Goal: Navigation & Orientation: Find specific page/section

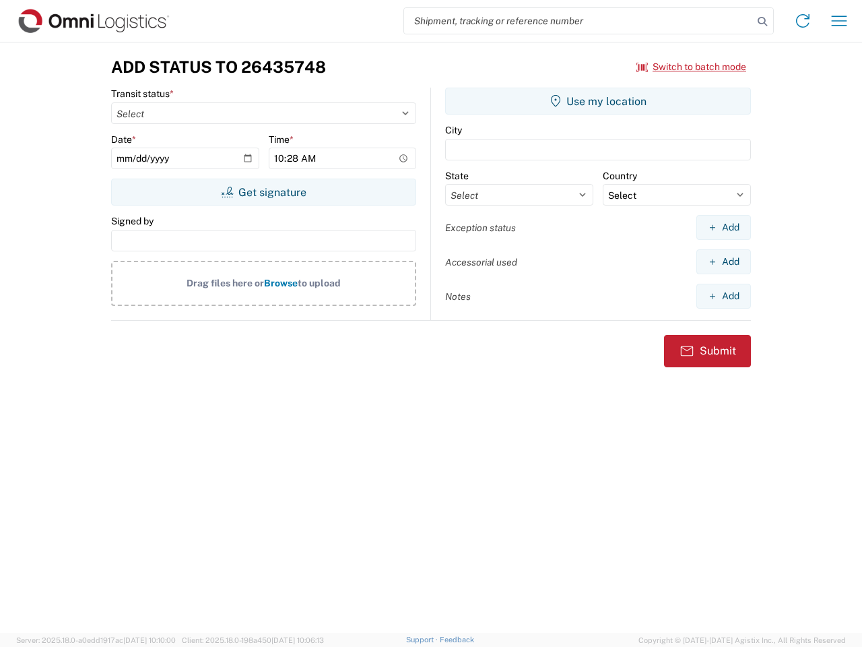
click at [579, 21] on input "search" at bounding box center [578, 21] width 349 height 26
click at [762, 22] on icon at bounding box center [762, 21] width 19 height 19
click at [803, 21] on icon at bounding box center [803, 21] width 22 height 22
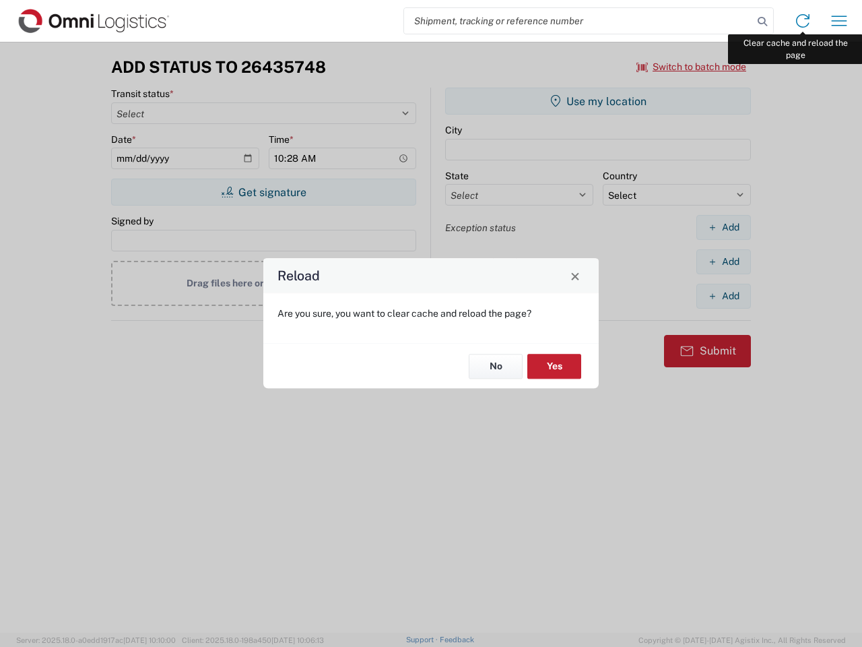
click at [839, 21] on div "Reload Are you sure, you want to clear cache and reload the page? No Yes" at bounding box center [431, 323] width 862 height 647
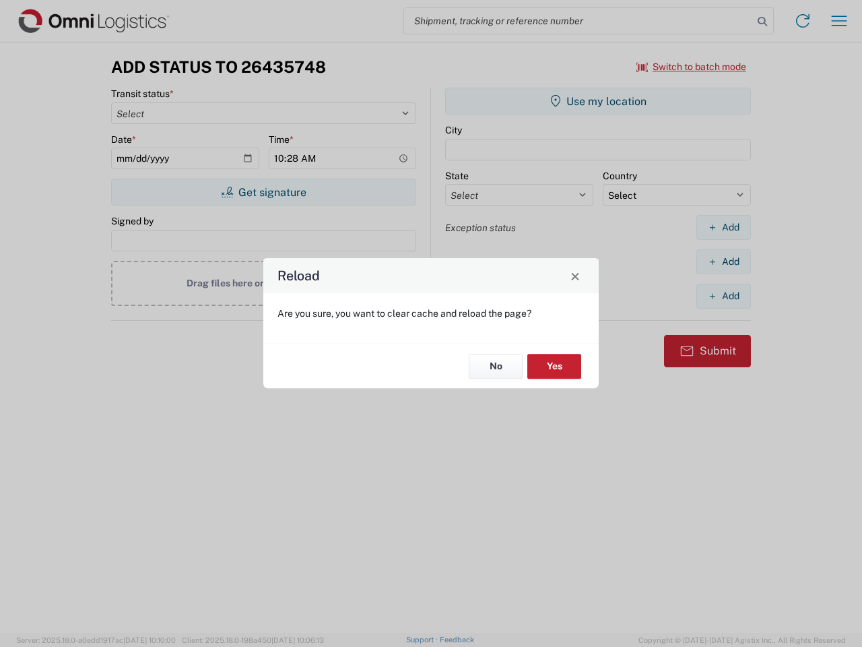
click at [692, 67] on div "Reload Are you sure, you want to clear cache and reload the page? No Yes" at bounding box center [431, 323] width 862 height 647
click at [263, 192] on div "Reload Are you sure, you want to clear cache and reload the page? No Yes" at bounding box center [431, 323] width 862 height 647
click at [598, 101] on div "Reload Are you sure, you want to clear cache and reload the page? No Yes" at bounding box center [431, 323] width 862 height 647
click at [723, 227] on div "Reload Are you sure, you want to clear cache and reload the page? No Yes" at bounding box center [431, 323] width 862 height 647
click at [723, 261] on div "Reload Are you sure, you want to clear cache and reload the page? No Yes" at bounding box center [431, 323] width 862 height 647
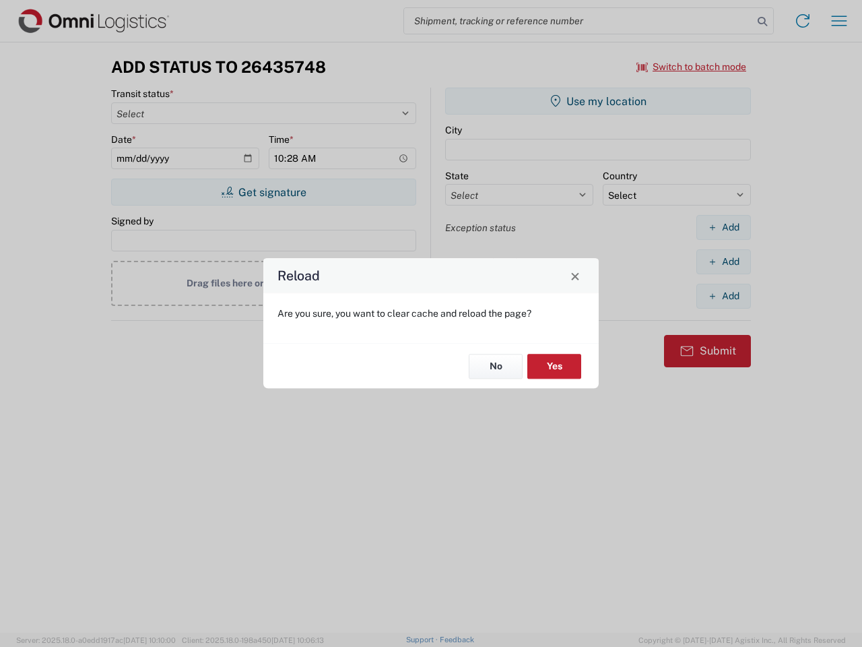
click at [723, 296] on div "Reload Are you sure, you want to clear cache and reload the page? No Yes" at bounding box center [431, 323] width 862 height 647
